Goal: Task Accomplishment & Management: Manage account settings

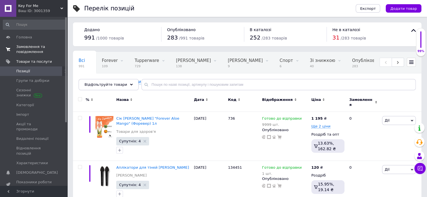
click at [37, 51] on span "Замовлення та повідомлення" at bounding box center [34, 49] width 36 height 10
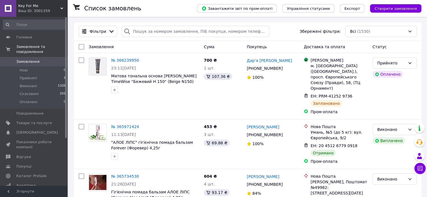
click at [62, 8] on icon at bounding box center [61, 8] width 3 height 3
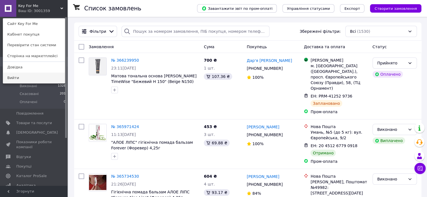
click at [48, 79] on link "Вийти" at bounding box center [34, 78] width 62 height 11
